Goal: Information Seeking & Learning: Understand process/instructions

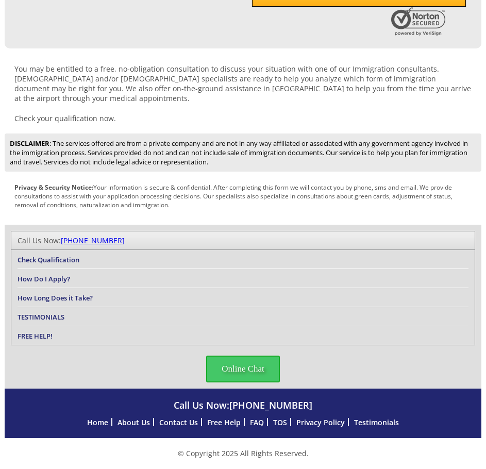
scroll to position [596, 0]
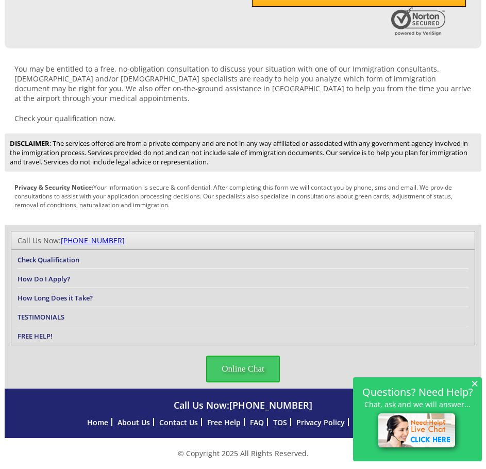
click at [61, 280] on link "How Do I Apply?" at bounding box center [44, 278] width 53 height 9
